Goal: Transaction & Acquisition: Purchase product/service

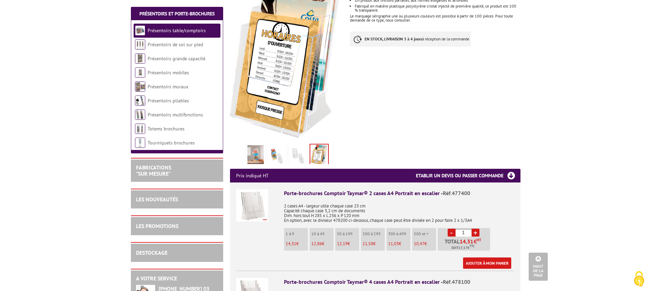
click at [464, 228] on input "1" at bounding box center [464, 232] width 16 height 8
type input "50"
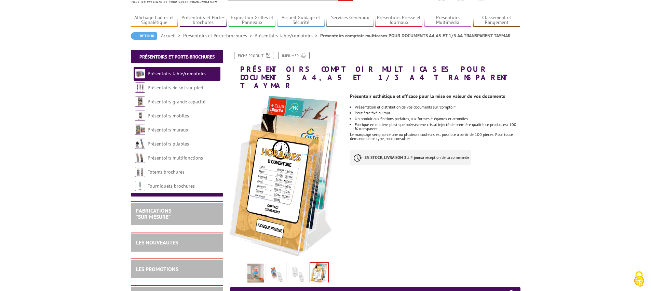
scroll to position [39, 0]
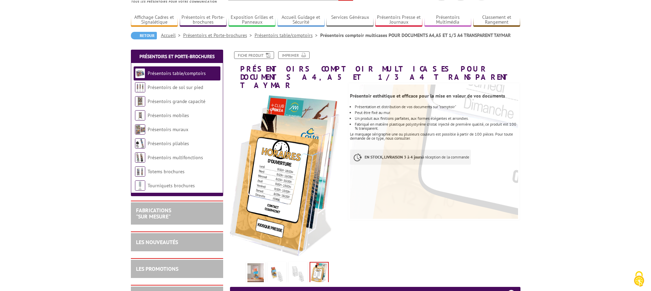
click at [255, 264] on img at bounding box center [255, 273] width 16 height 21
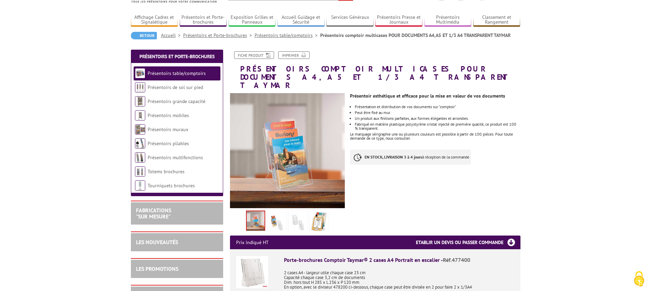
click at [282, 219] on img at bounding box center [277, 222] width 16 height 21
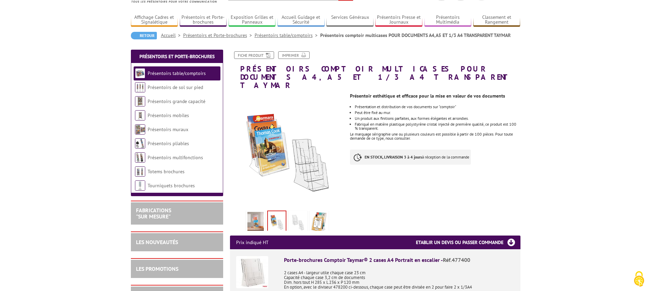
click at [294, 218] on img at bounding box center [298, 222] width 16 height 21
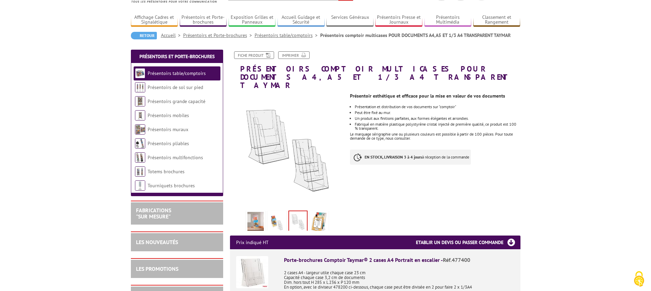
click at [279, 217] on img at bounding box center [277, 222] width 16 height 21
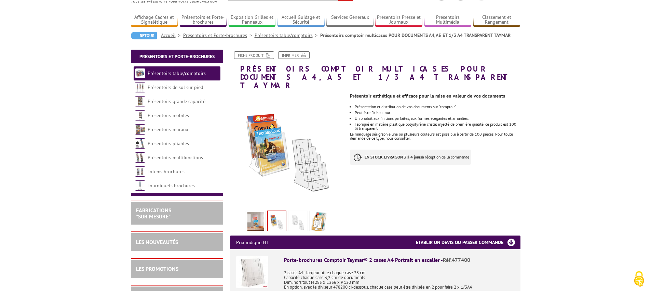
click at [316, 213] on img at bounding box center [319, 222] width 16 height 21
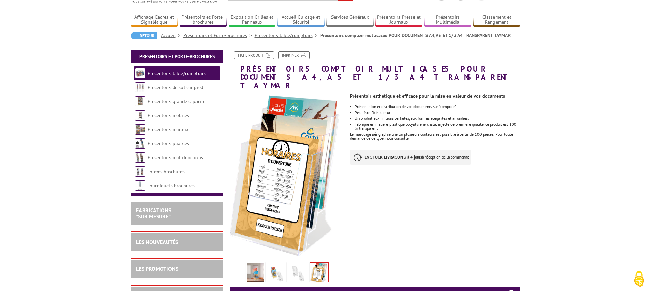
click at [345, 93] on div "Previous Next" at bounding box center [287, 188] width 125 height 190
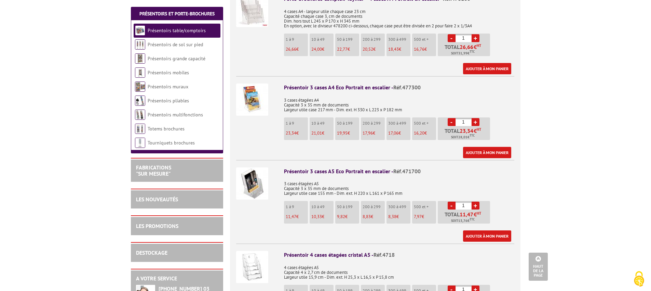
scroll to position [502, 0]
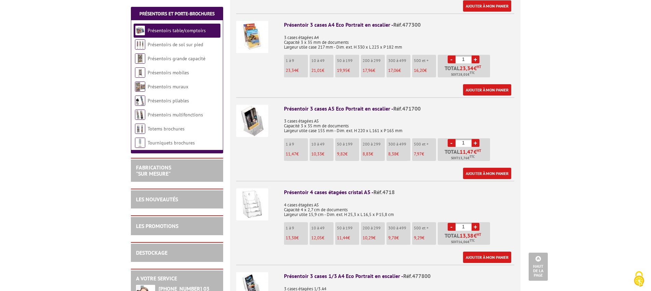
click at [257, 197] on img at bounding box center [252, 204] width 32 height 32
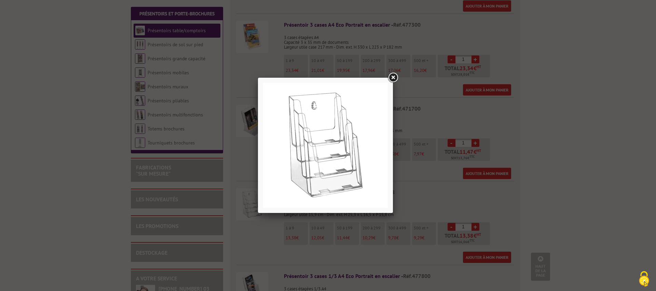
click at [395, 77] on link at bounding box center [393, 77] width 12 height 12
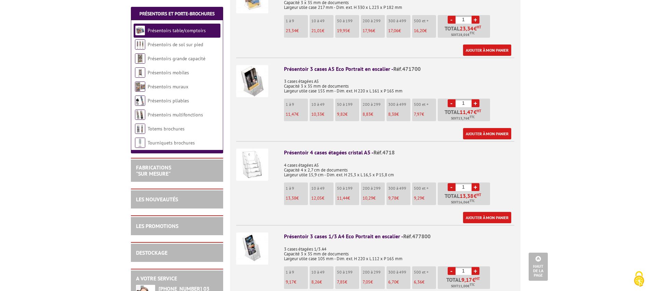
scroll to position [556, 0]
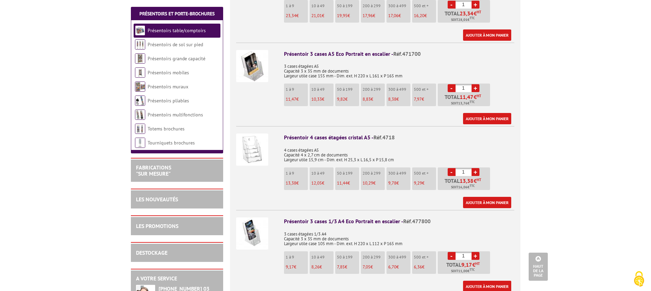
drag, startPoint x: 468, startPoint y: 163, endPoint x: 455, endPoint y: 162, distance: 13.4
click at [455, 167] on li "- 1 + Total 13,38 € HT Soit 16,06 € TTC" at bounding box center [464, 178] width 52 height 23
type input "50"
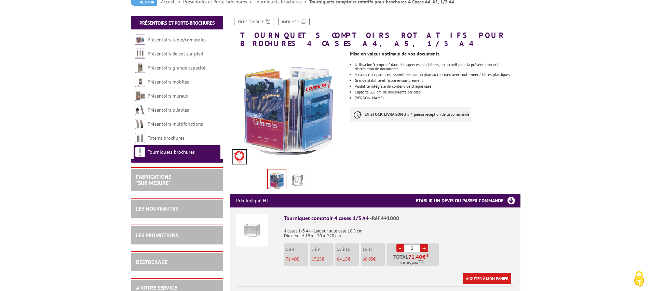
scroll to position [212, 0]
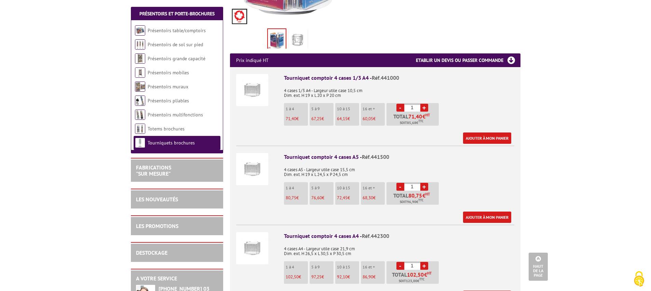
drag, startPoint x: 413, startPoint y: 179, endPoint x: 410, endPoint y: 178, distance: 3.6
click at [410, 183] on input "1" at bounding box center [412, 187] width 16 height 8
type input "50"
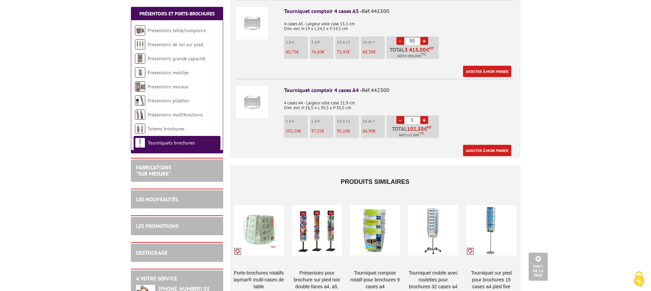
scroll to position [363, 0]
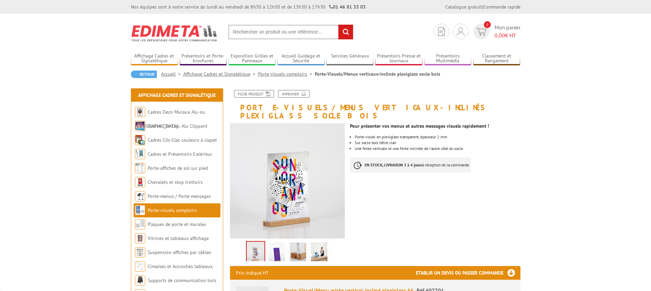
scroll to position [57, 0]
